Goal: Task Accomplishment & Management: Use online tool/utility

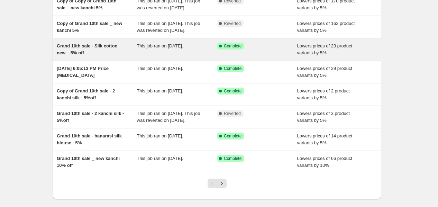
scroll to position [115, 0]
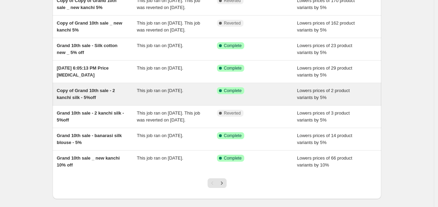
click at [96, 100] on span "Copy of Grand 10th sale - 2 kanchi silk - 5%off" at bounding box center [86, 94] width 58 height 12
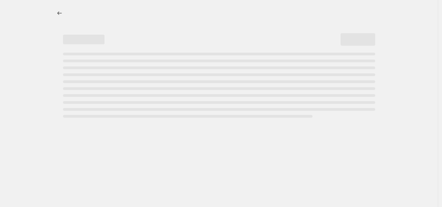
select select "percentage"
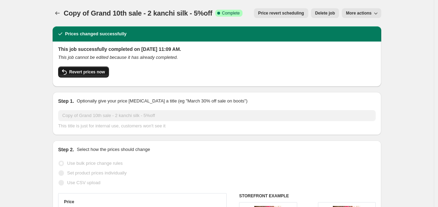
click at [105, 73] on button "Revert prices now" at bounding box center [83, 71] width 51 height 11
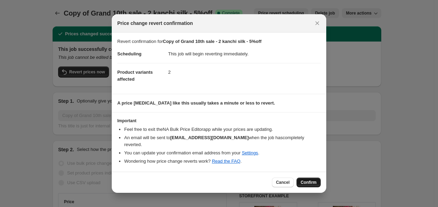
click at [301, 179] on span "Confirm" at bounding box center [308, 182] width 16 height 6
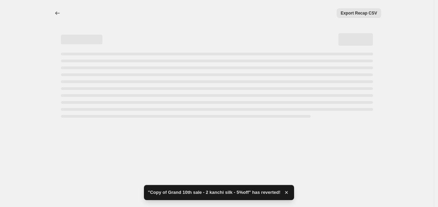
select select "percentage"
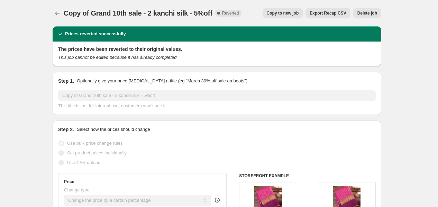
click at [290, 15] on span "Copy to new job" at bounding box center [283, 13] width 32 height 6
select select "percentage"
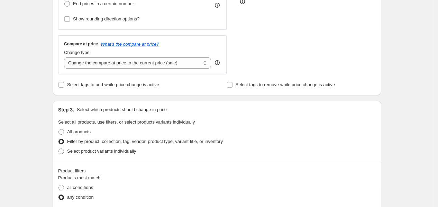
scroll to position [307, 0]
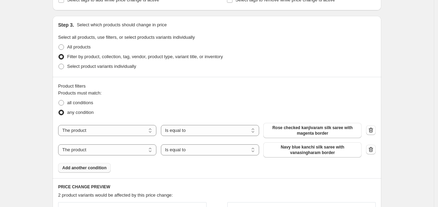
click at [102, 169] on span "Add another condition" at bounding box center [84, 168] width 44 height 6
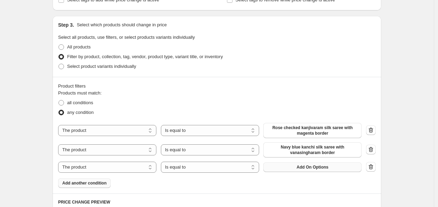
click at [284, 166] on button "Add On Options" at bounding box center [312, 167] width 98 height 10
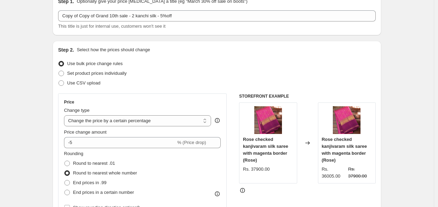
scroll to position [0, 0]
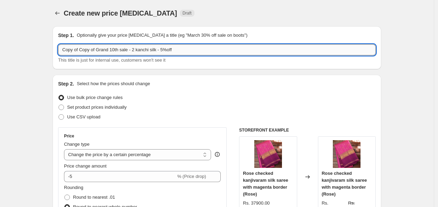
click at [134, 51] on input "Copy of Copy of Grand 10th sale - 2 kanchi silk - 5%off" at bounding box center [216, 49] width 317 height 11
click at [157, 47] on input "Copy of Copy of Grand 10th sale - 3 kanchi silk - 5%off" at bounding box center [216, 49] width 317 height 11
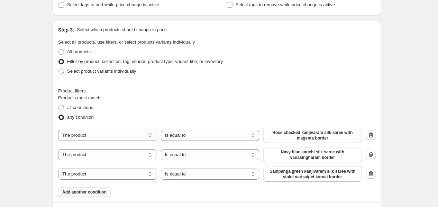
scroll to position [384, 0]
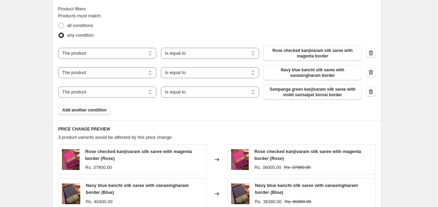
type input "Copy of Copy of Grand 10th sale - 3 kanchi silk & 16 gadwal - 5%off"
click at [83, 113] on button "Add another condition" at bounding box center [84, 110] width 53 height 10
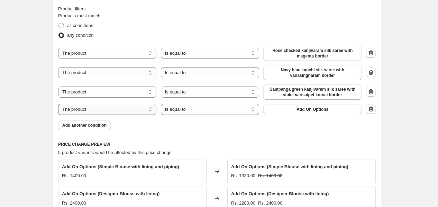
click at [112, 113] on select "The product The product's collection The product's tag The product's vendor The…" at bounding box center [107, 109] width 98 height 11
select select "tag"
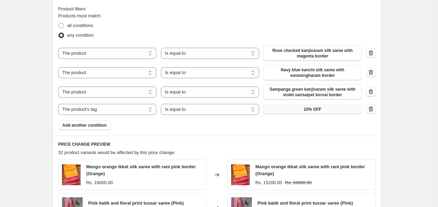
click at [304, 111] on button "10% OFF" at bounding box center [312, 109] width 98 height 10
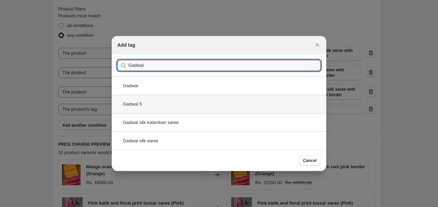
type input "Gadwal"
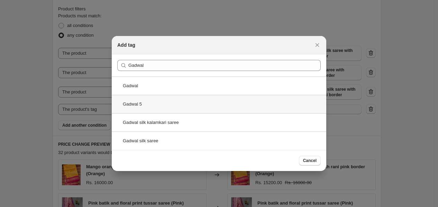
click at [160, 106] on div "Gadwal 5" at bounding box center [219, 104] width 214 height 18
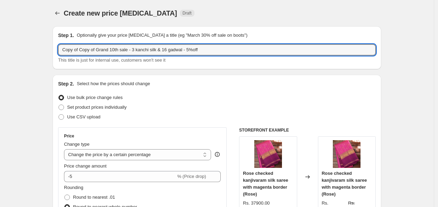
drag, startPoint x: 98, startPoint y: 50, endPoint x: 28, endPoint y: 57, distance: 70.5
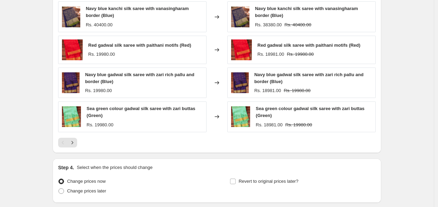
scroll to position [630, 0]
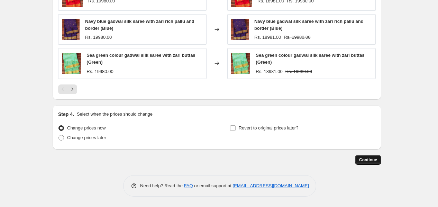
type input "Grand 10th sale - 3 kanchi silk & 16 gadwal - 5%off"
click at [373, 156] on button "Continue" at bounding box center [368, 160] width 26 height 10
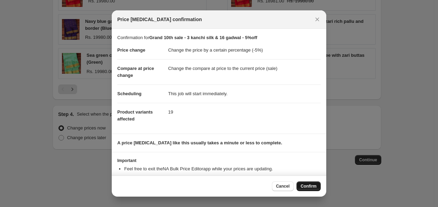
click at [310, 188] on span "Confirm" at bounding box center [308, 186] width 16 height 6
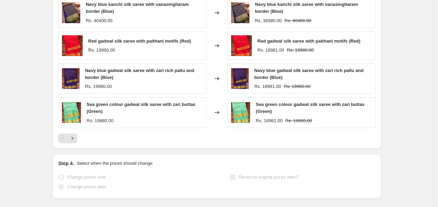
scroll to position [648, 0]
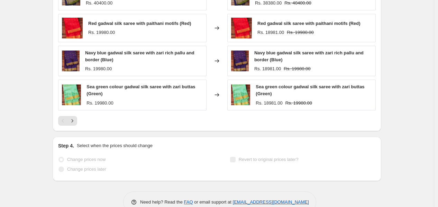
select select "percentage"
select select "tag"
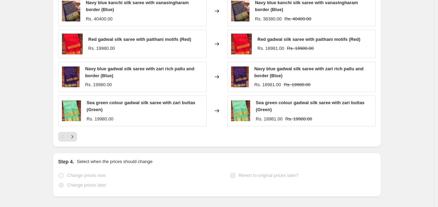
scroll to position [0, 0]
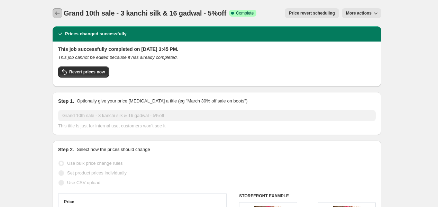
click at [58, 14] on icon "Price change jobs" at bounding box center [57, 12] width 4 height 3
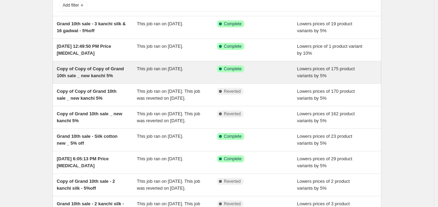
scroll to position [38, 0]
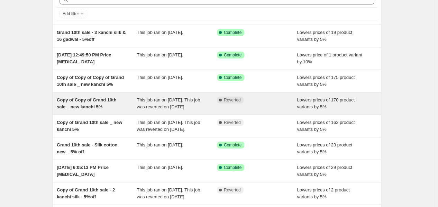
click at [241, 109] on div "Complete Reverted" at bounding box center [257, 103] width 80 height 14
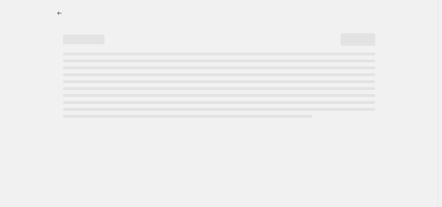
select select "percentage"
select select "collection"
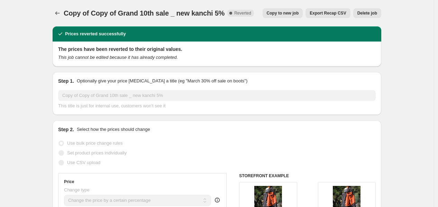
click at [368, 12] on span "Delete job" at bounding box center [367, 13] width 20 height 6
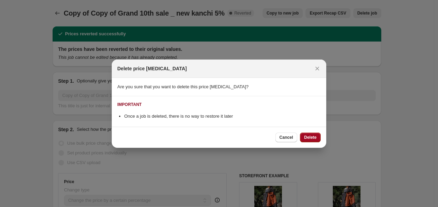
click at [316, 138] on span "Delete" at bounding box center [310, 138] width 12 height 6
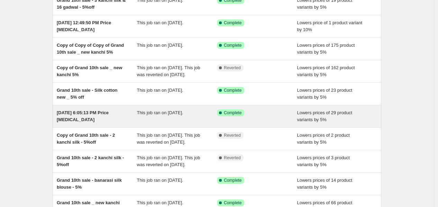
scroll to position [77, 0]
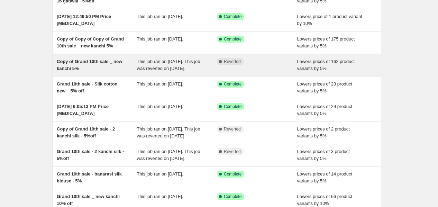
click at [144, 71] on span "This job ran on October 7, 2025. This job was reverted on October 8, 2025." at bounding box center [168, 65] width 63 height 12
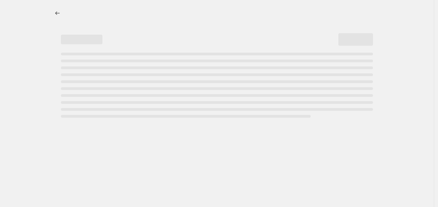
select select "percentage"
select select "collection"
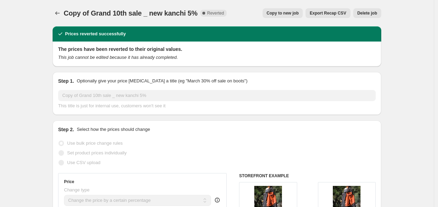
click at [368, 13] on span "Delete job" at bounding box center [367, 13] width 20 height 6
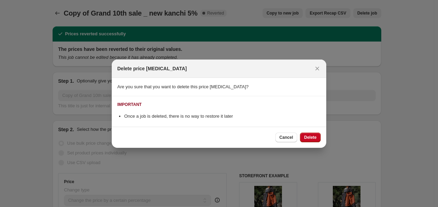
click at [317, 63] on div "Delete price change job" at bounding box center [219, 68] width 214 height 18
click at [319, 75] on div "Delete price change job" at bounding box center [219, 68] width 214 height 18
click at [319, 70] on icon "Close" at bounding box center [317, 68] width 7 height 7
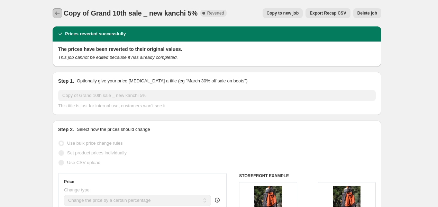
click at [57, 12] on icon "Price change jobs" at bounding box center [57, 13] width 7 height 7
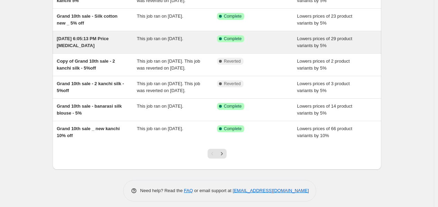
scroll to position [170, 0]
